Goal: Task Accomplishment & Management: Manage account settings

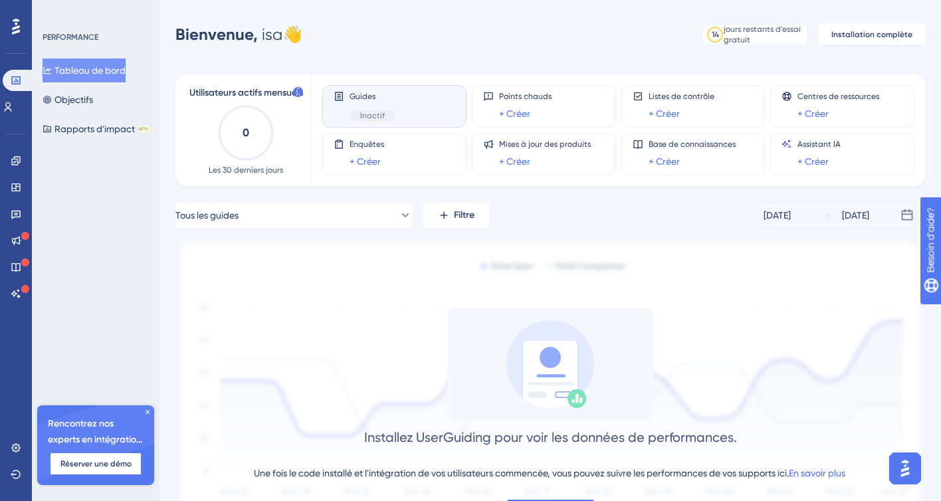
click at [397, 104] on div "Guides Inactif" at bounding box center [394, 106] width 122 height 31
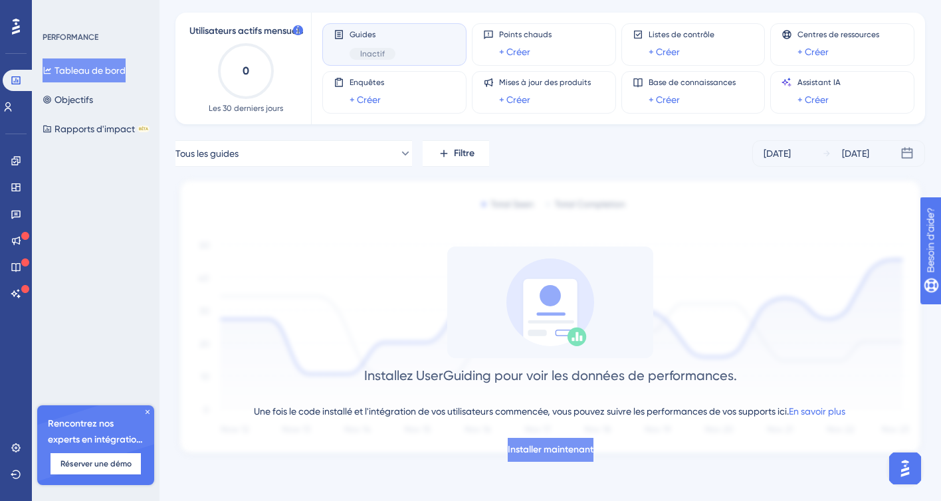
click at [558, 450] on font "Installer maintenant" at bounding box center [551, 449] width 86 height 11
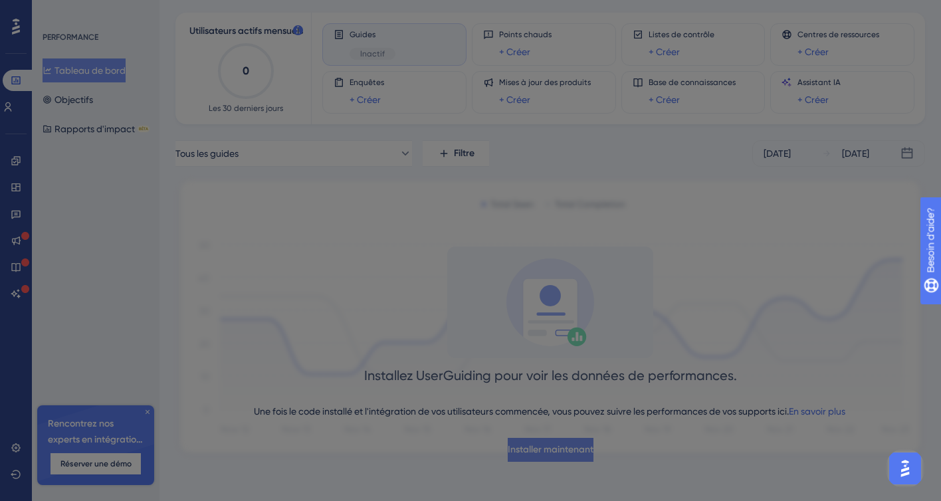
scroll to position [0, 0]
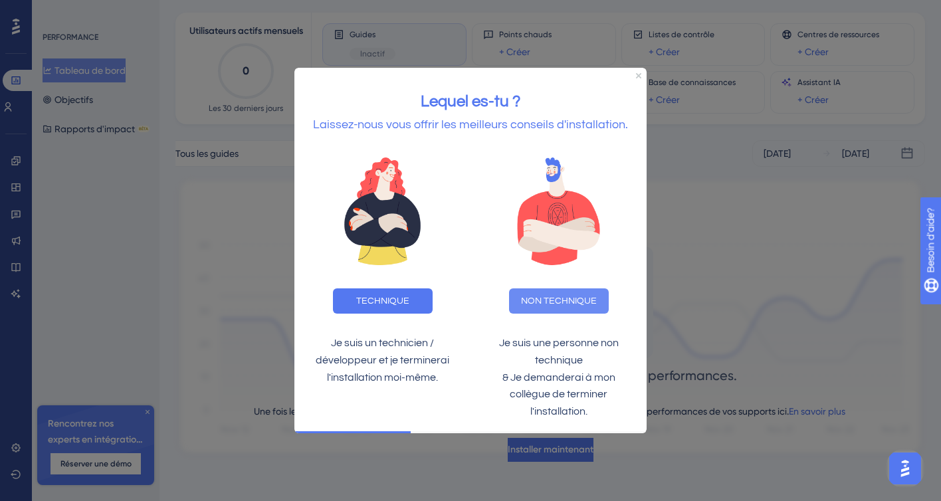
click at [563, 307] on button "NON TECHNIQUE" at bounding box center [559, 300] width 100 height 25
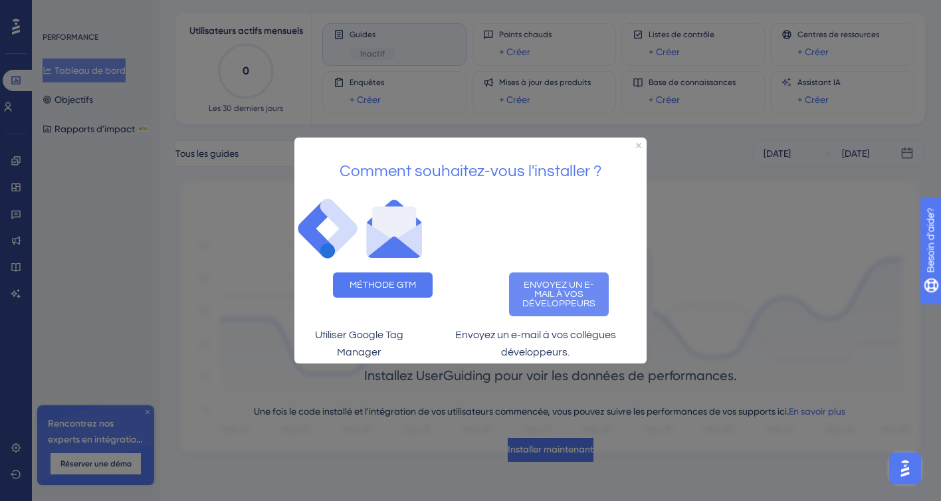
click at [569, 288] on font "ENVOYEZ UN E-MAIL À VOS DÉVELOPPEURS" at bounding box center [558, 294] width 73 height 28
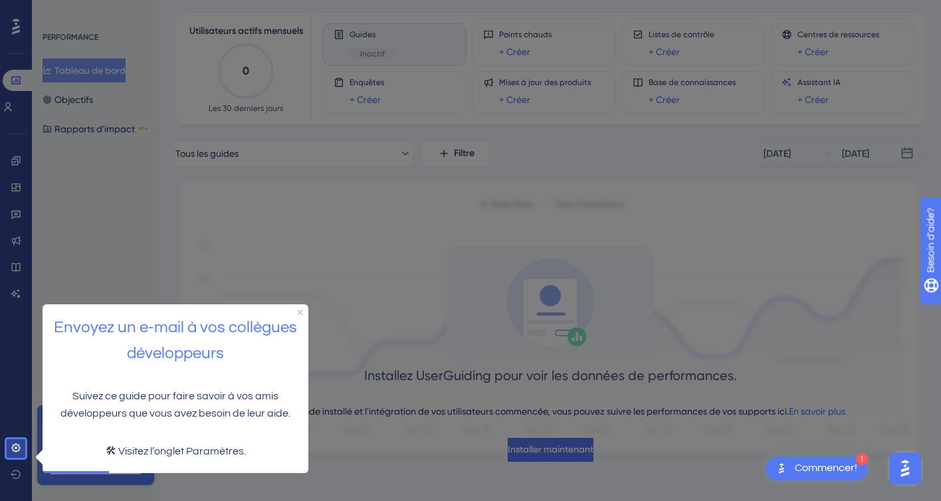
click at [816, 472] on font "Commencer!" at bounding box center [826, 467] width 62 height 11
click at [298, 310] on icon "Fermer l'aperçu" at bounding box center [300, 311] width 5 height 5
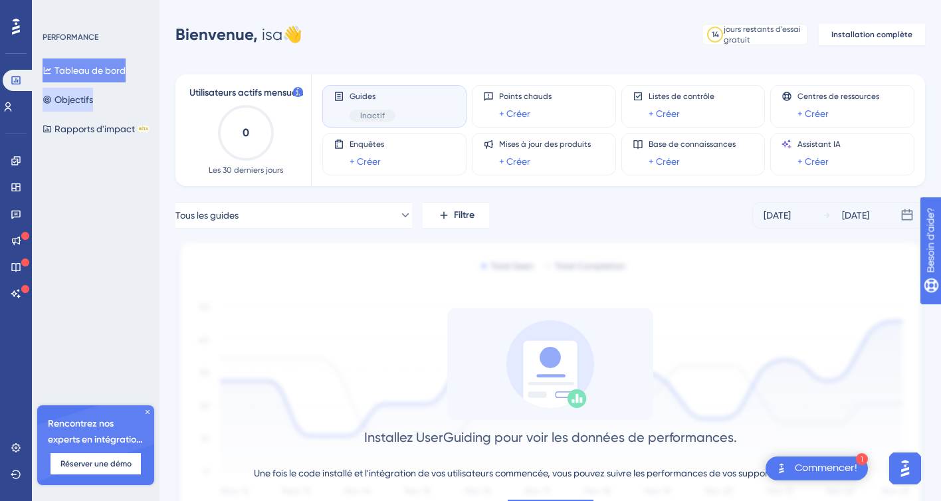
click at [81, 97] on font "Objectifs" at bounding box center [73, 99] width 39 height 11
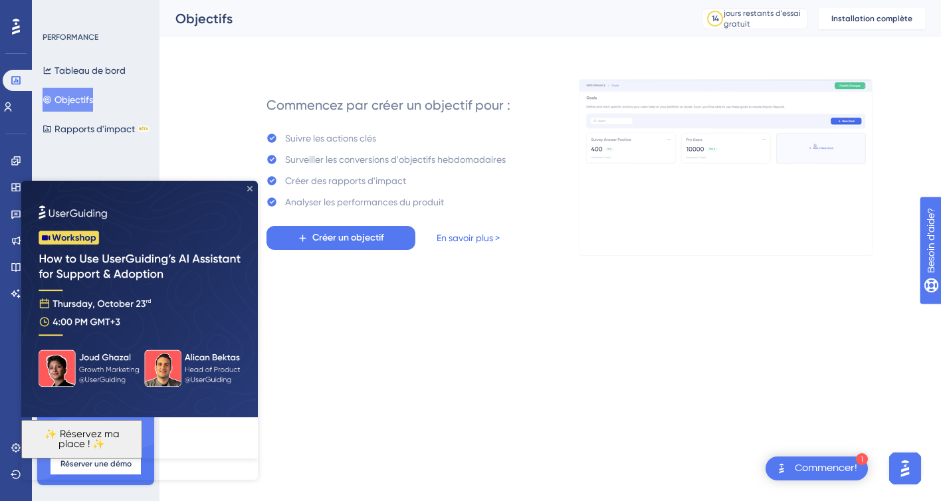
click at [248, 187] on icon "Fermer l'aperçu" at bounding box center [249, 188] width 5 height 5
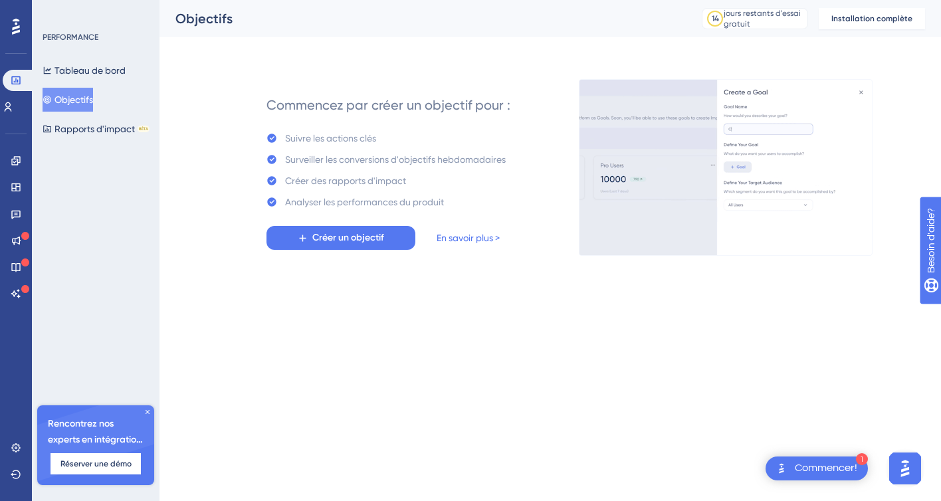
click at [907, 474] on img "Ouvrir le lanceur d'assistant AI" at bounding box center [905, 468] width 24 height 24
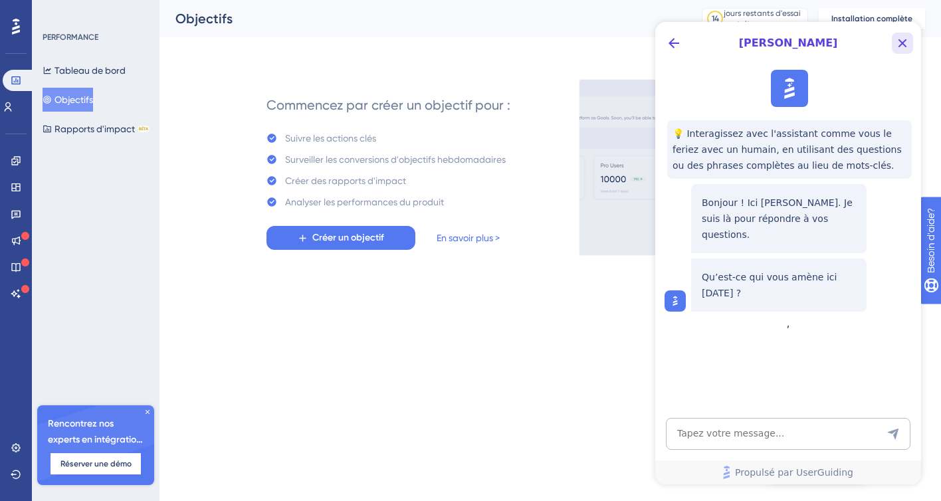
click at [903, 41] on icon "Bouton Fermer" at bounding box center [902, 43] width 16 height 16
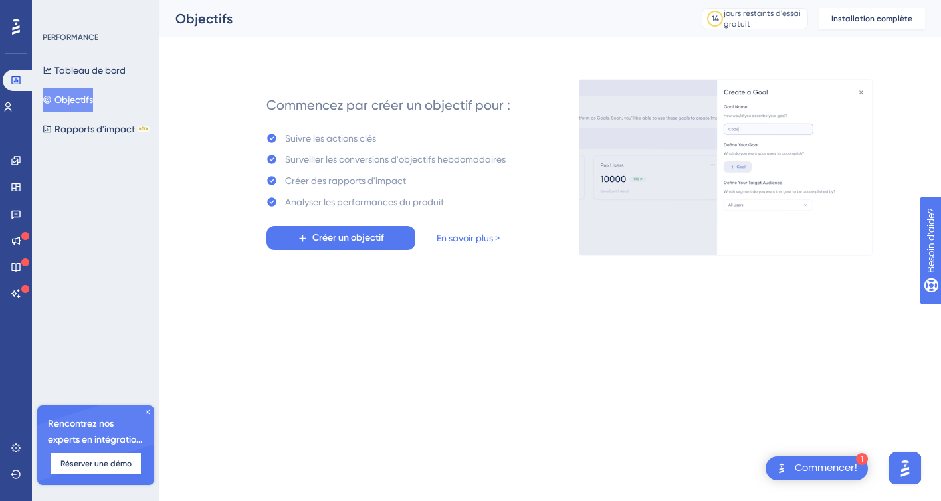
click at [797, 478] on div "1 Commencer!" at bounding box center [816, 468] width 102 height 24
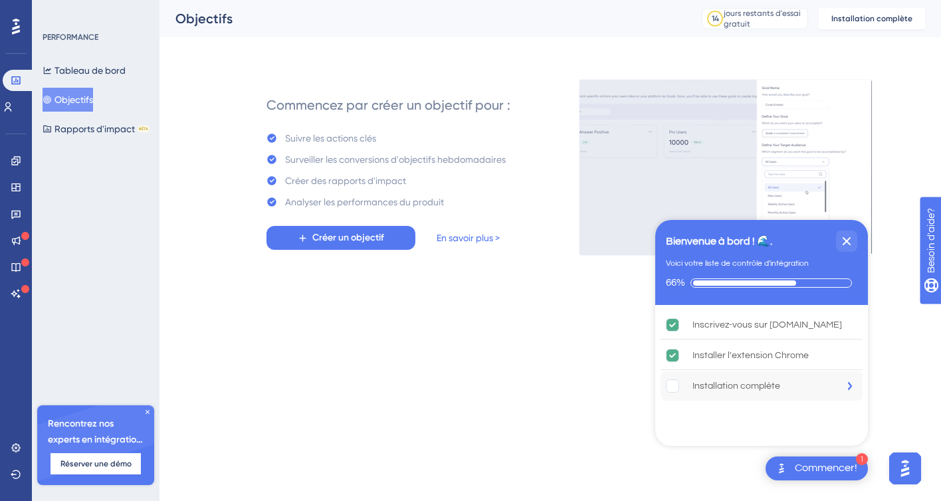
click at [850, 385] on icon "L'installation complète est incomplète." at bounding box center [850, 386] width 4 height 8
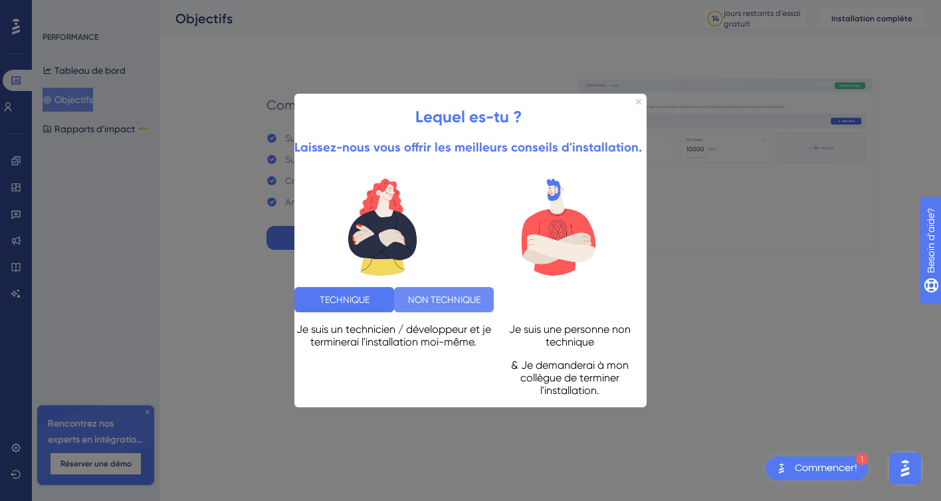
click at [480, 295] on font "NON TECHNIQUE" at bounding box center [444, 299] width 72 height 11
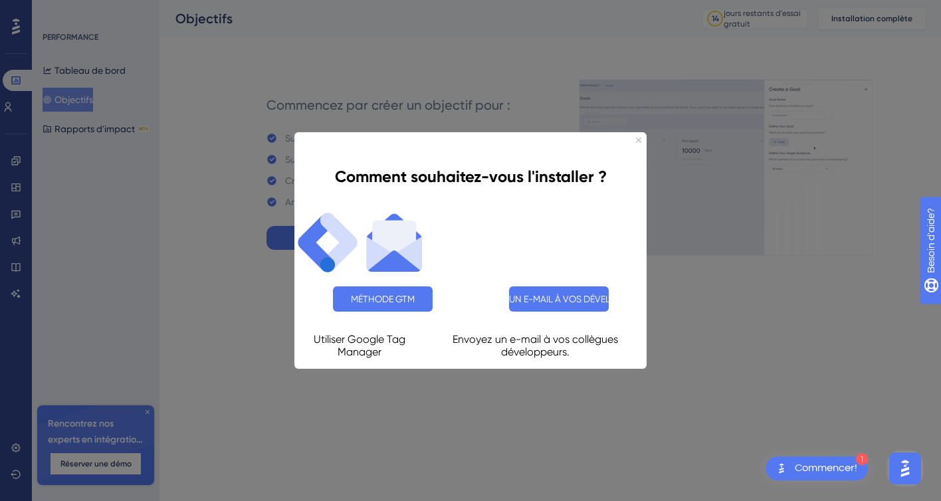
click at [561, 295] on font "ENVOYEZ UN E-MAIL À VOS DÉVELOPPEURS" at bounding box center [558, 299] width 181 height 11
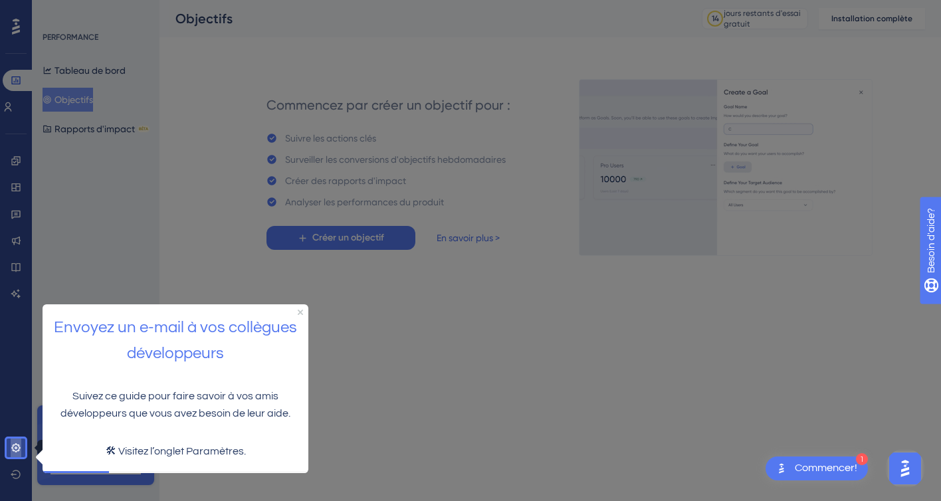
click at [14, 448] on icon at bounding box center [16, 447] width 11 height 11
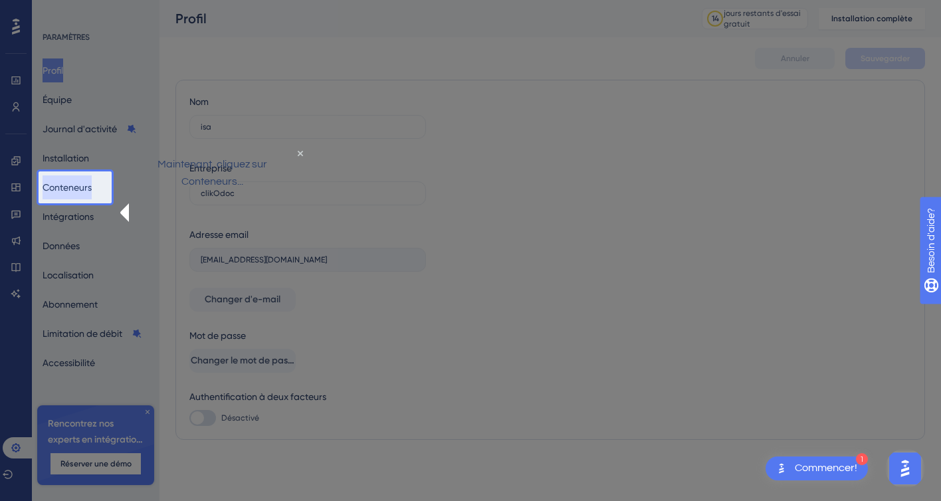
click at [62, 187] on font "Conteneurs" at bounding box center [67, 187] width 49 height 11
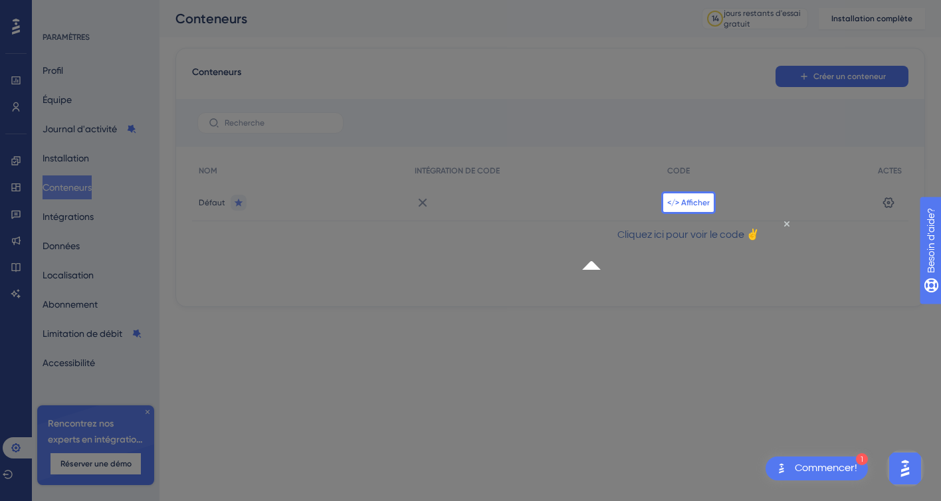
click at [690, 202] on font "</> Afficher" at bounding box center [688, 202] width 43 height 9
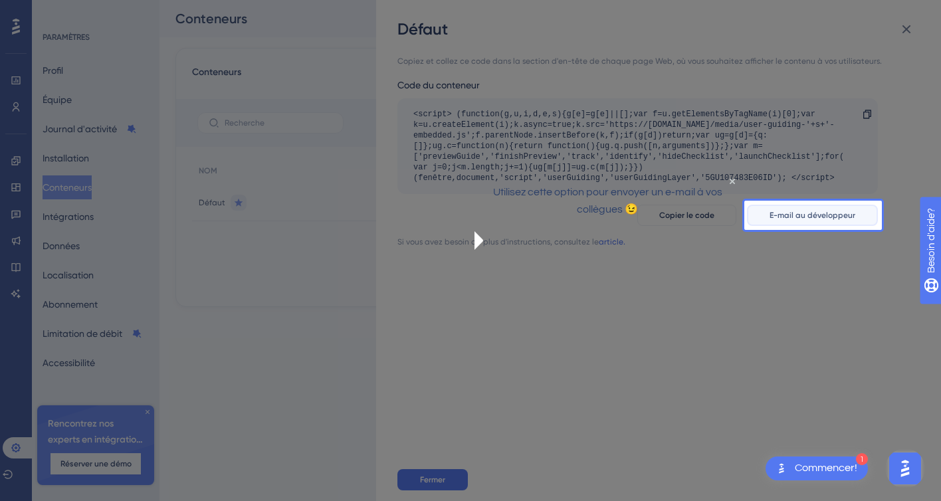
click at [784, 223] on button "E-mail au développeur" at bounding box center [812, 215] width 131 height 21
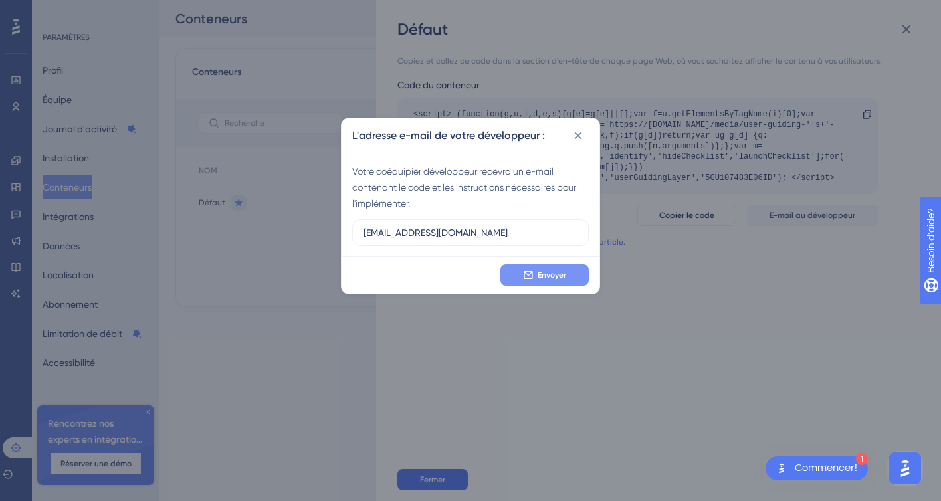
type input "[EMAIL_ADDRESS][DOMAIN_NAME]"
click at [539, 278] on font "Envoyer" at bounding box center [551, 274] width 29 height 9
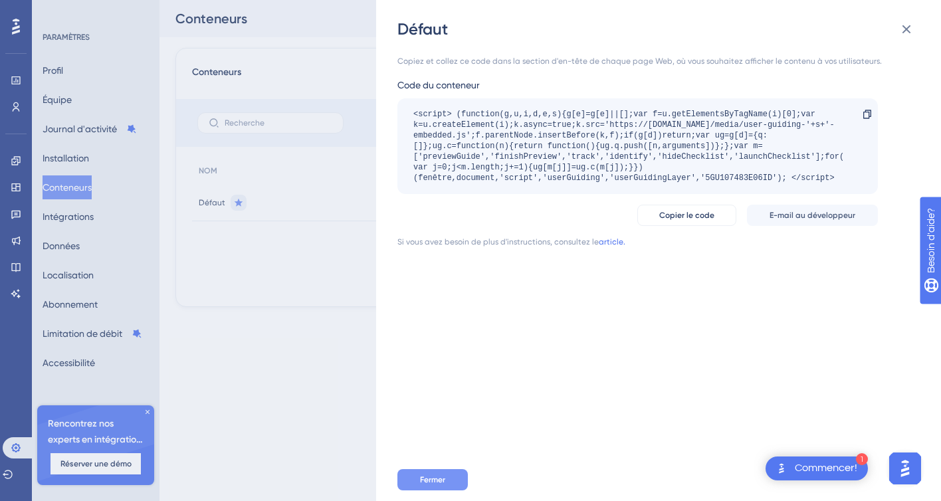
click at [449, 478] on button "Fermer" at bounding box center [432, 479] width 70 height 21
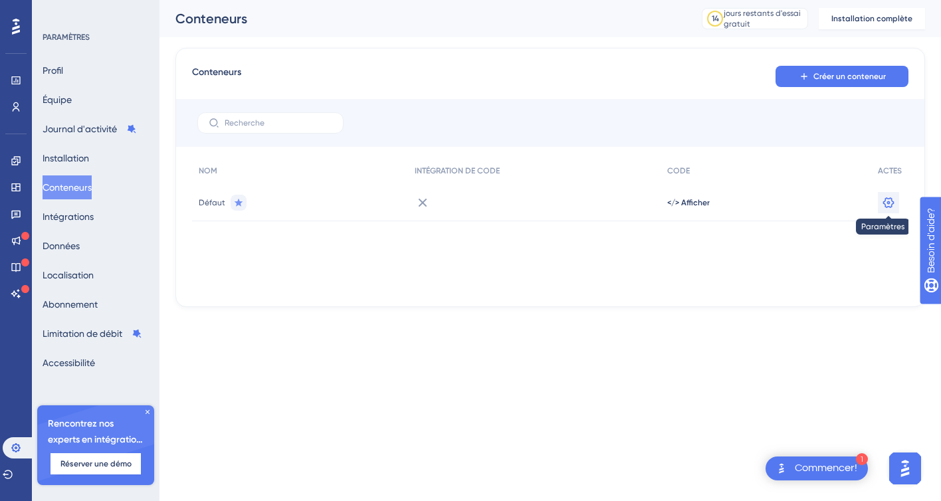
click at [891, 199] on icon at bounding box center [888, 202] width 11 height 11
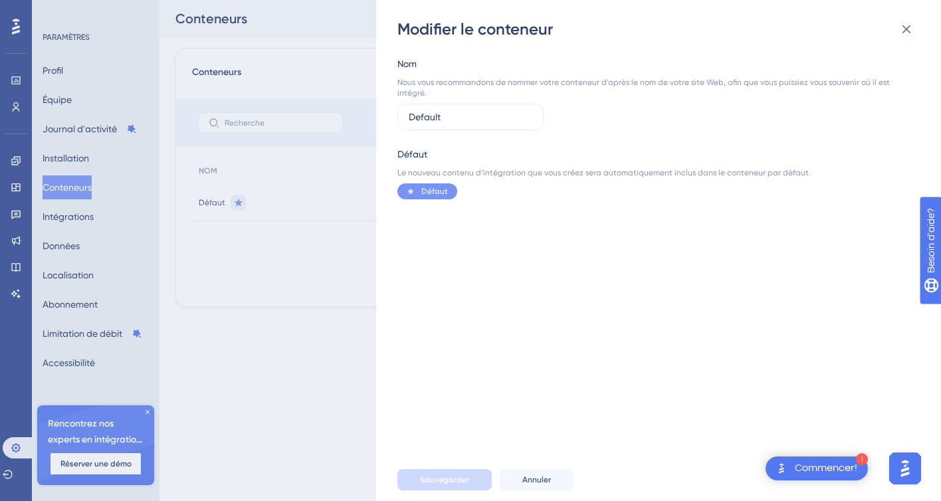
drag, startPoint x: 454, startPoint y: 116, endPoint x: 390, endPoint y: 116, distance: 64.4
click at [390, 116] on div "Modifier le conteneur Nom Nous vous recommandons de nommer votre conteneur d'ap…" at bounding box center [658, 250] width 565 height 501
type input "clikOdoc product tour"
click at [443, 488] on button "Sauvegarder" at bounding box center [444, 479] width 94 height 21
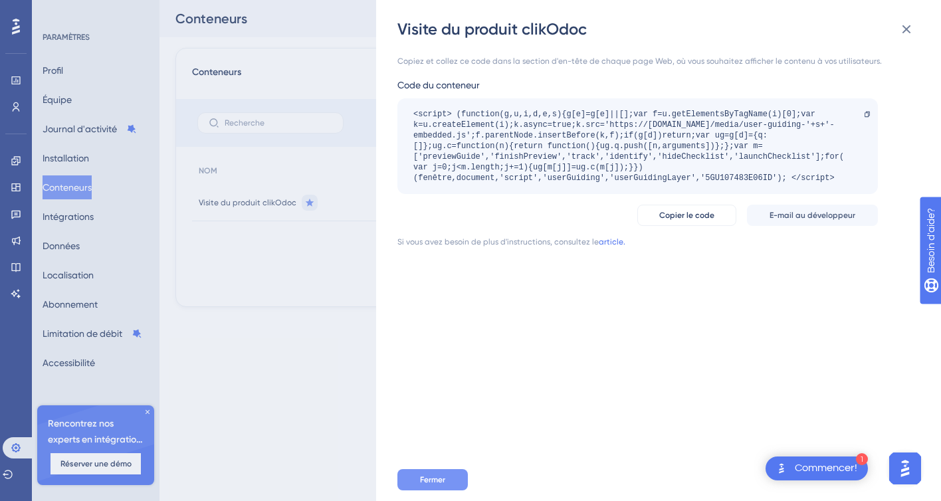
click at [440, 476] on font "Fermer" at bounding box center [432, 479] width 25 height 9
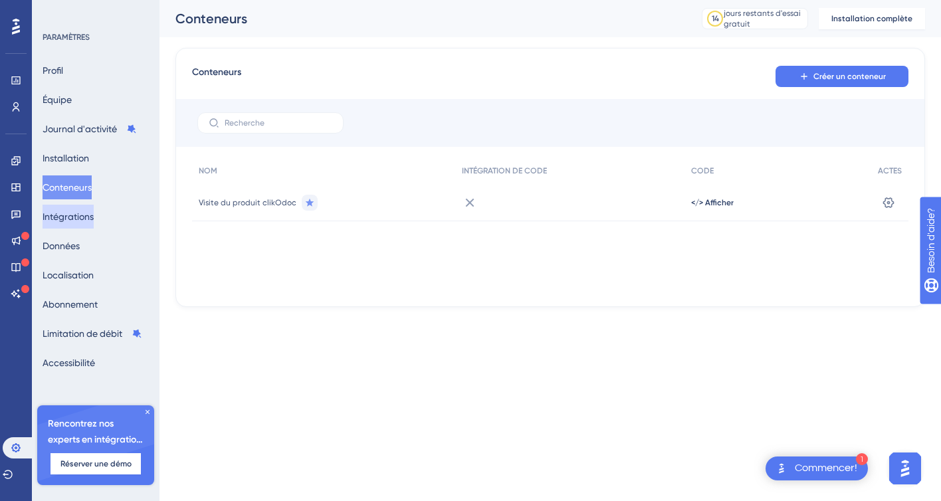
click at [88, 215] on font "Intégrations" at bounding box center [68, 216] width 51 height 11
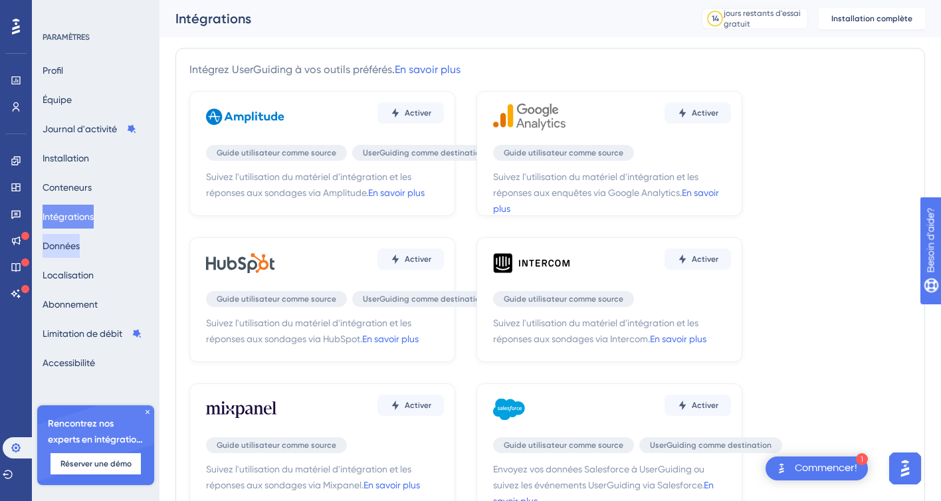
click at [80, 236] on button "Données" at bounding box center [61, 246] width 37 height 24
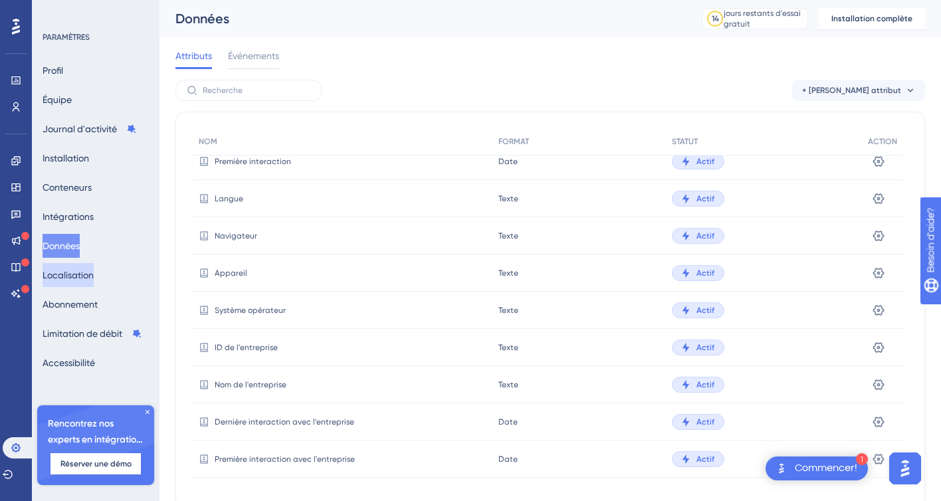
scroll to position [17, 0]
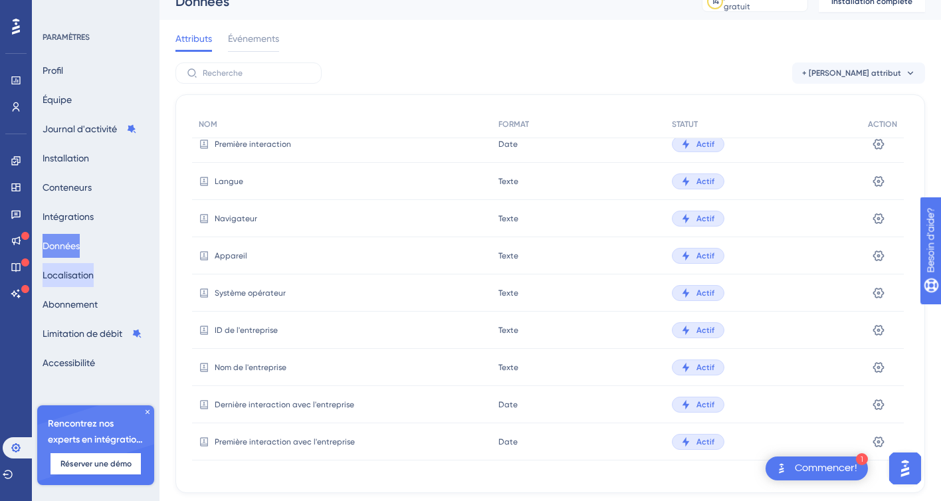
click at [80, 280] on font "Localisation" at bounding box center [68, 275] width 51 height 16
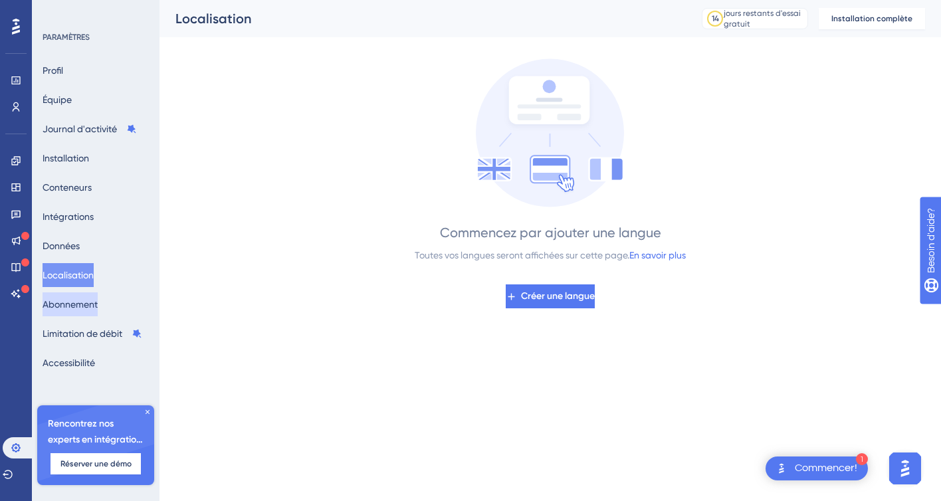
click at [86, 308] on font "Abonnement" at bounding box center [70, 304] width 55 height 11
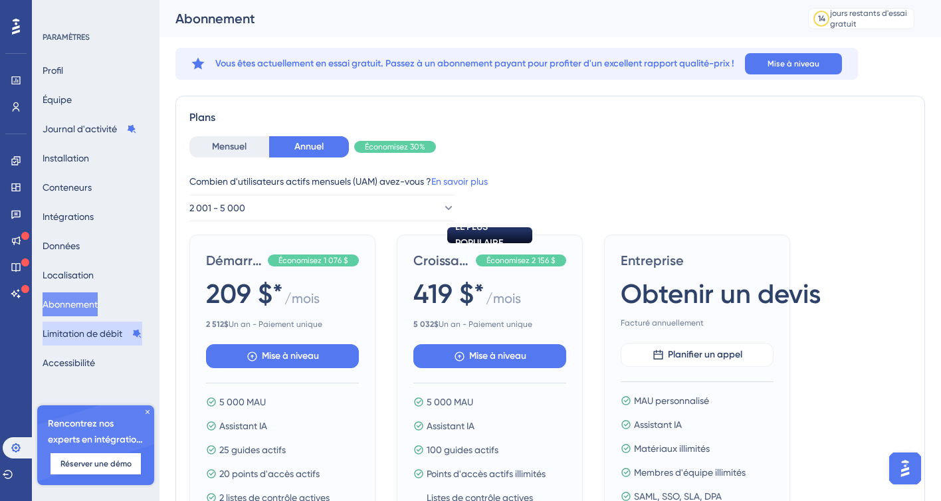
click at [90, 345] on button "Limitation de débit" at bounding box center [93, 334] width 100 height 24
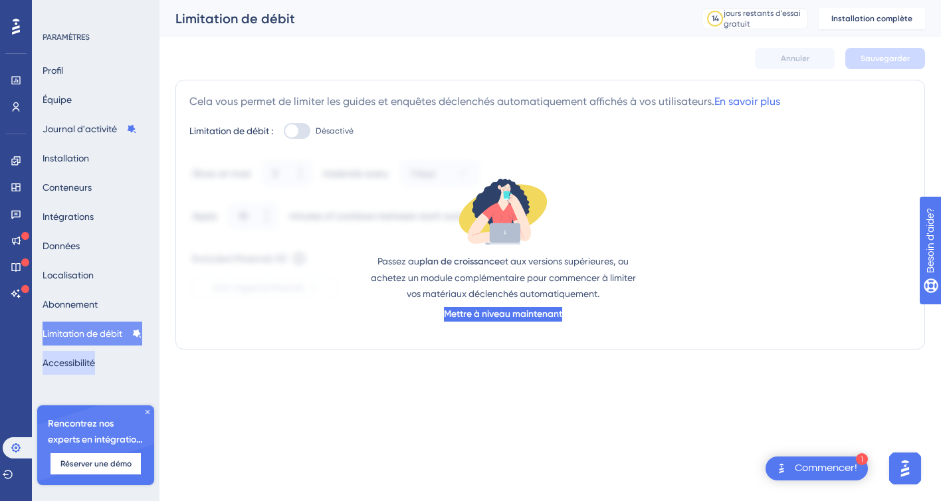
click at [89, 357] on font "Accessibilité" at bounding box center [69, 362] width 52 height 11
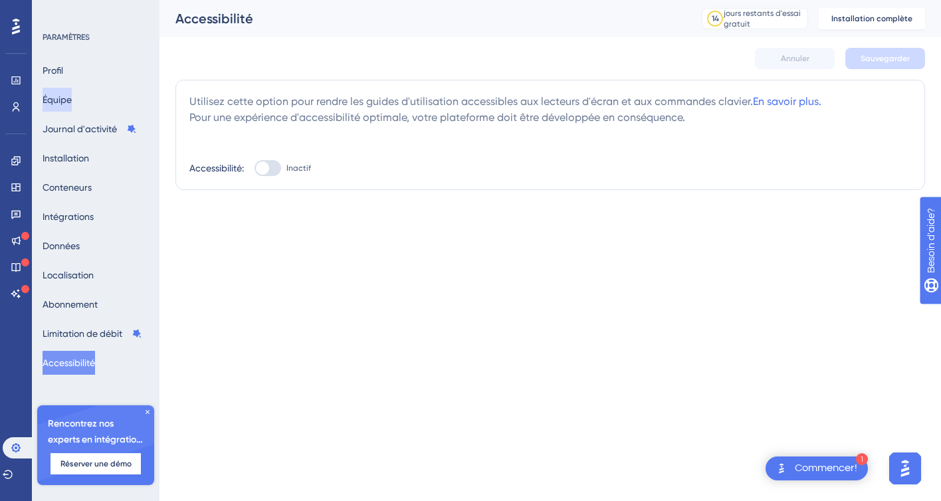
click at [66, 100] on font "Équipe" at bounding box center [57, 99] width 29 height 11
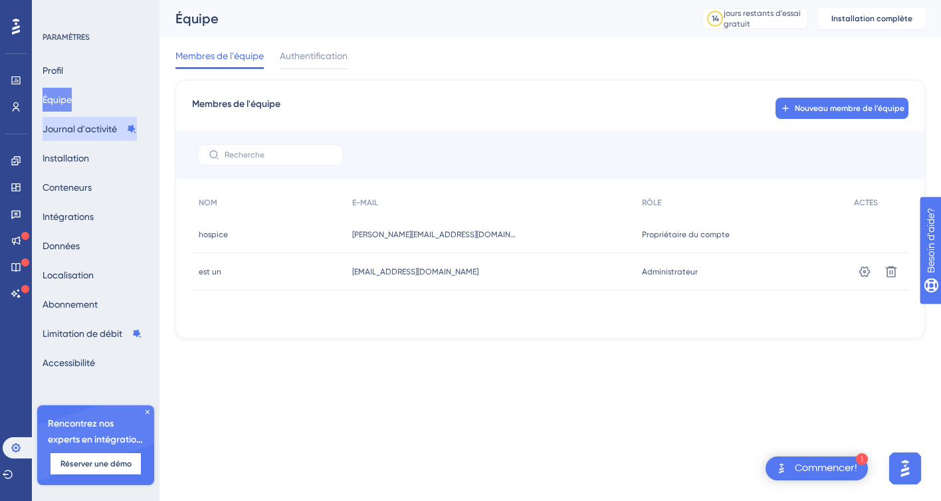
click at [96, 125] on font "Journal d'activité" at bounding box center [80, 129] width 74 height 11
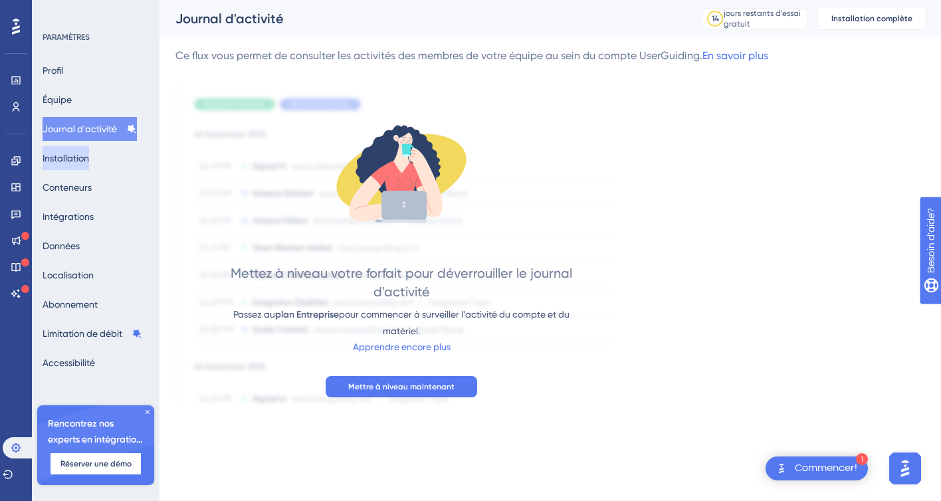
click at [84, 160] on font "Installation" at bounding box center [66, 158] width 47 height 11
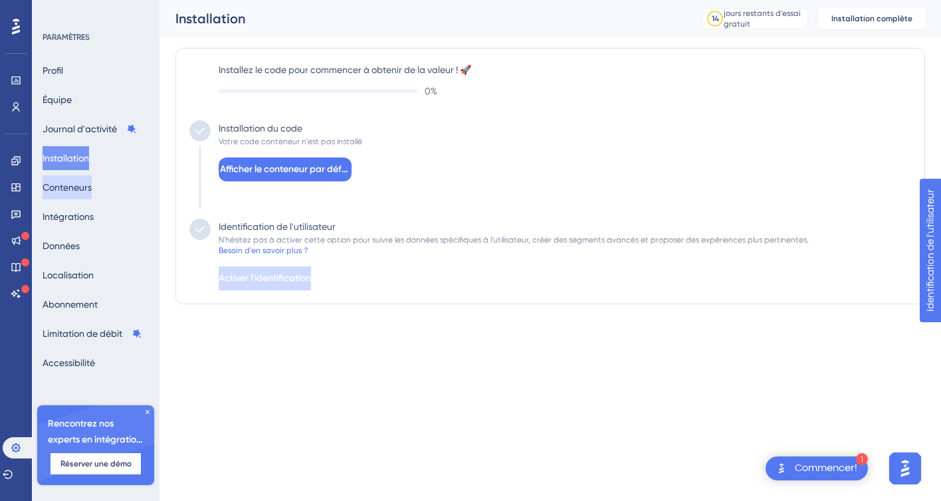
click at [83, 183] on font "Conteneurs" at bounding box center [67, 187] width 49 height 11
